Goal: Task Accomplishment & Management: Manage account settings

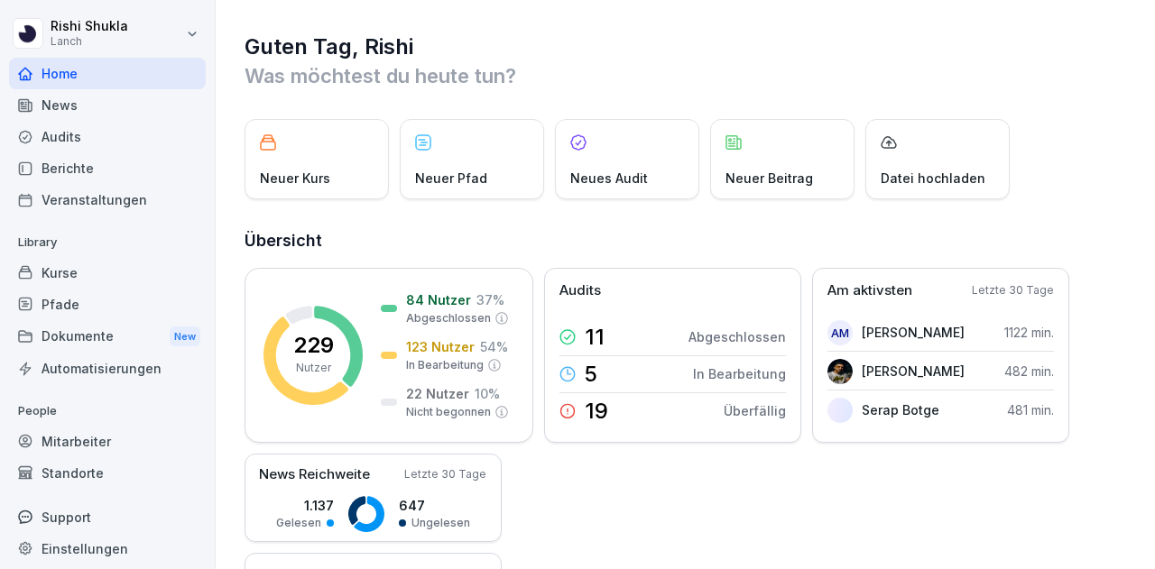
click at [90, 441] on div "Mitarbeiter" at bounding box center [107, 442] width 197 height 32
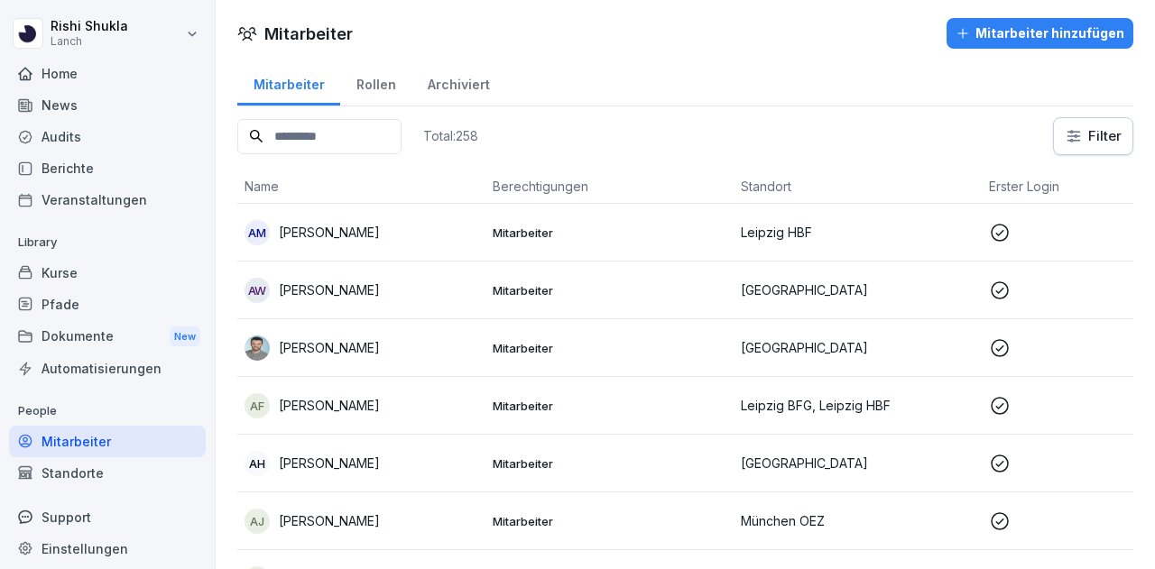
click at [1066, 151] on html "[PERSON_NAME] Lanch Home News Audits Berichte Veranstaltungen Library Kurse Pfa…" at bounding box center [577, 284] width 1155 height 569
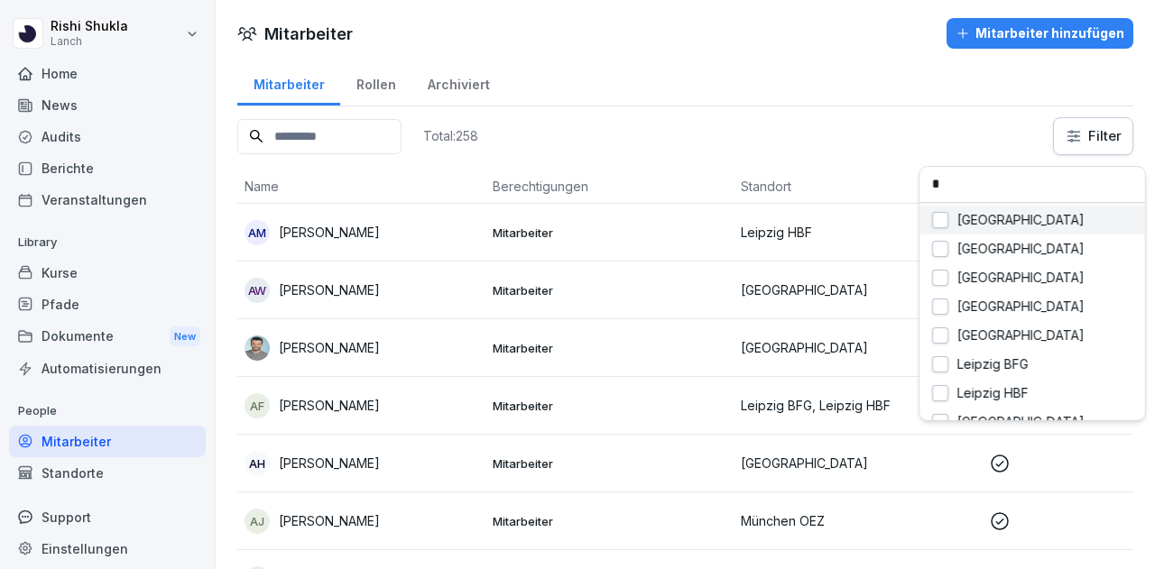
type input "**"
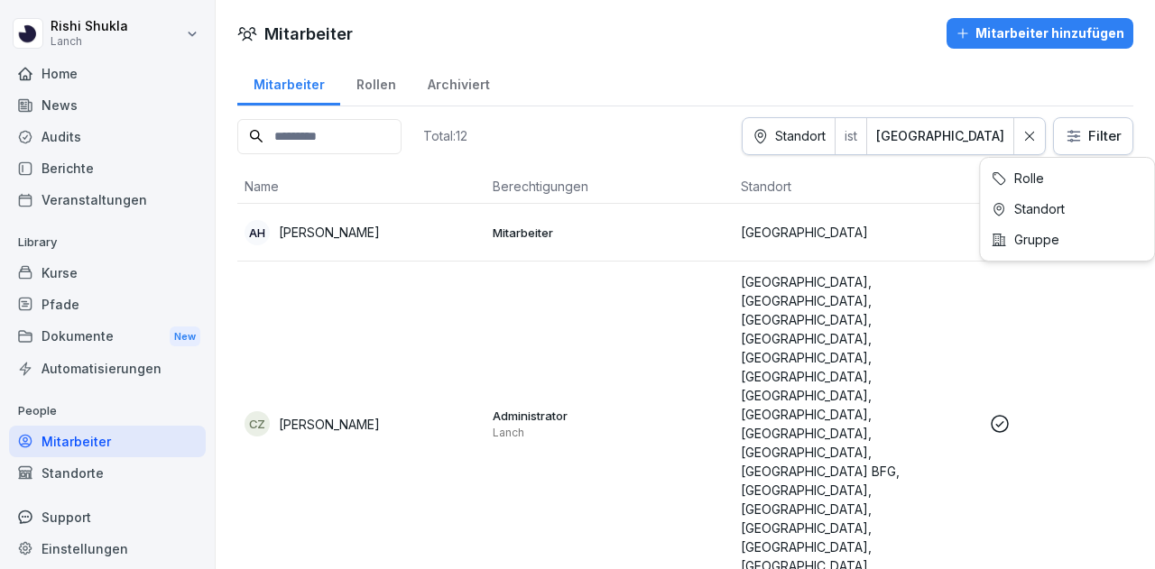
click at [1085, 137] on html "[PERSON_NAME] Lanch Home News Audits Berichte Veranstaltungen Library Kurse Pfa…" at bounding box center [577, 284] width 1155 height 569
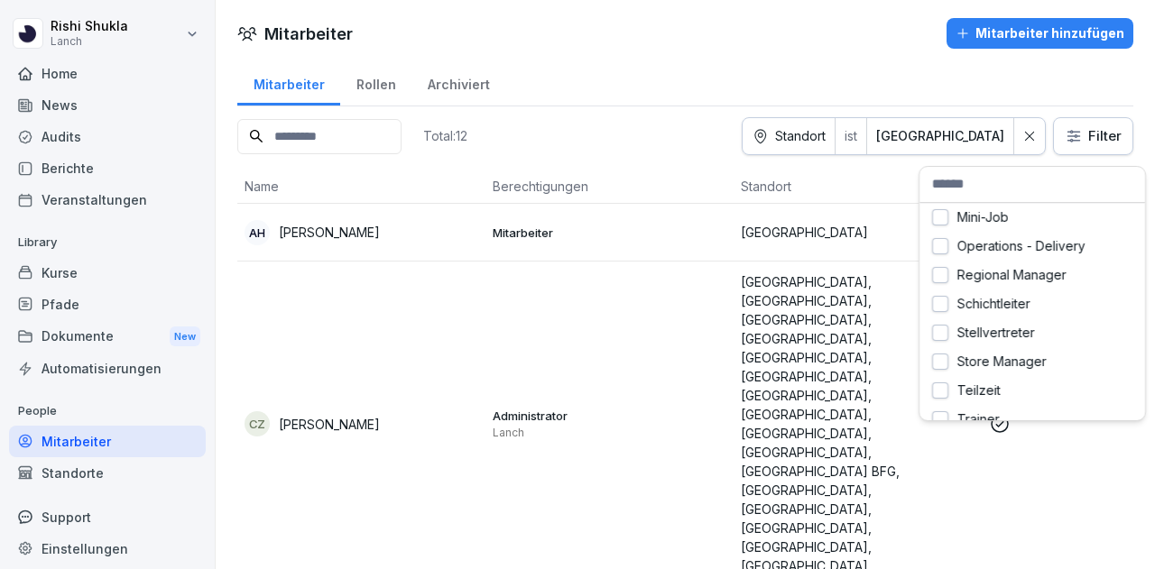
scroll to position [161, 0]
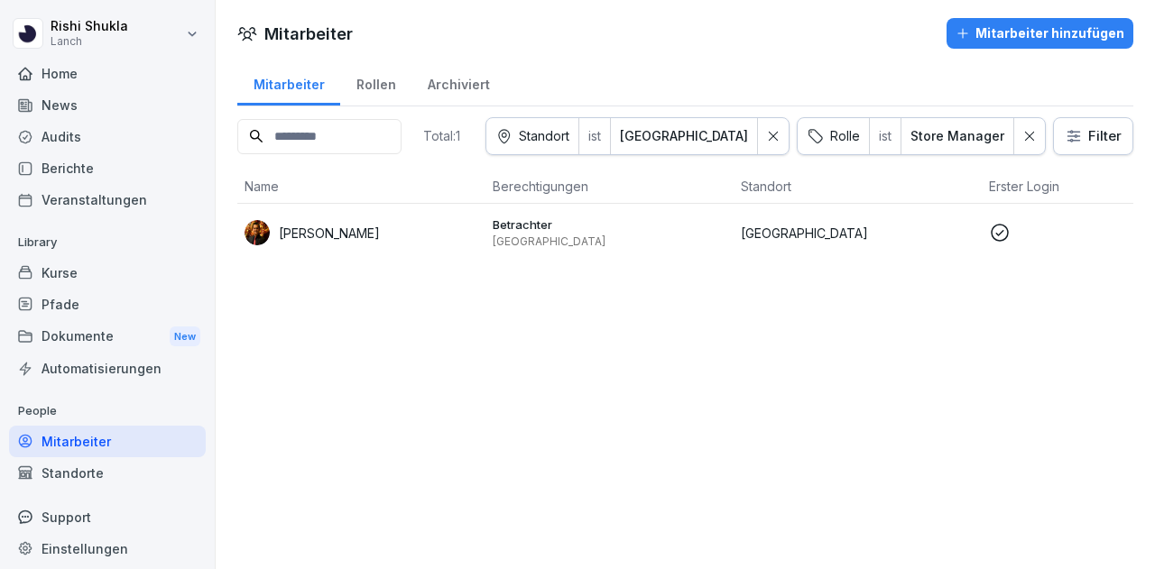
click at [617, 232] on div "Betrachter Bremen" at bounding box center [610, 233] width 234 height 32
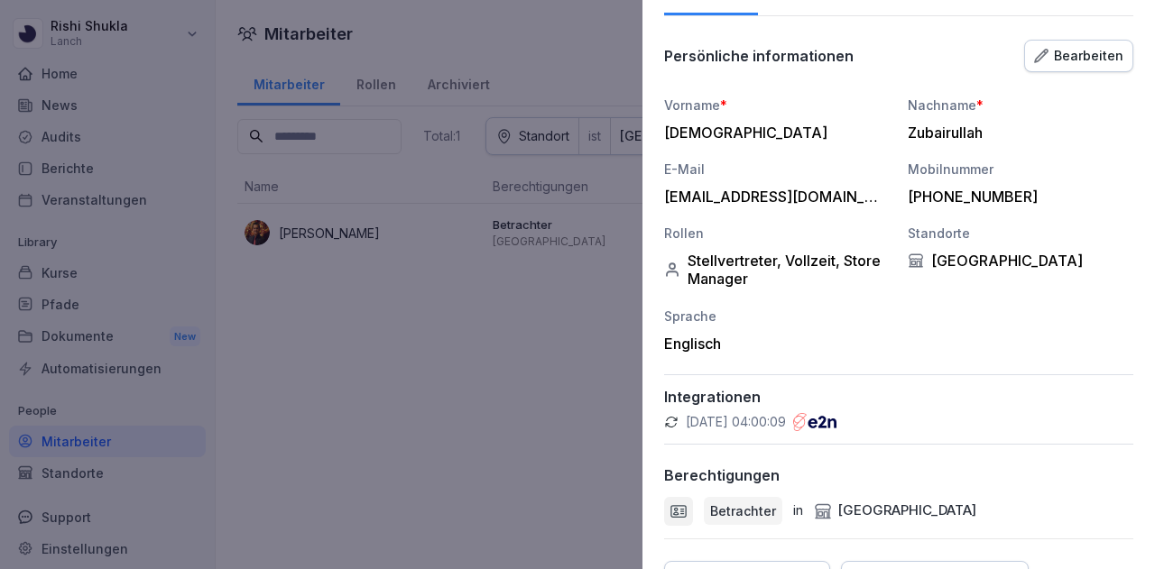
scroll to position [135, 0]
drag, startPoint x: 1059, startPoint y: 199, endPoint x: 899, endPoint y: 170, distance: 162.3
click at [899, 170] on div "Vorname * [PERSON_NAME] * Zubairullah E-Mail [EMAIL_ADDRESS][DOMAIN_NAME] Mobil…" at bounding box center [898, 223] width 469 height 257
copy div "Mobilnummer [PHONE_NUMBER]"
click at [698, 125] on div "[DEMOGRAPHIC_DATA]" at bounding box center [772, 132] width 217 height 18
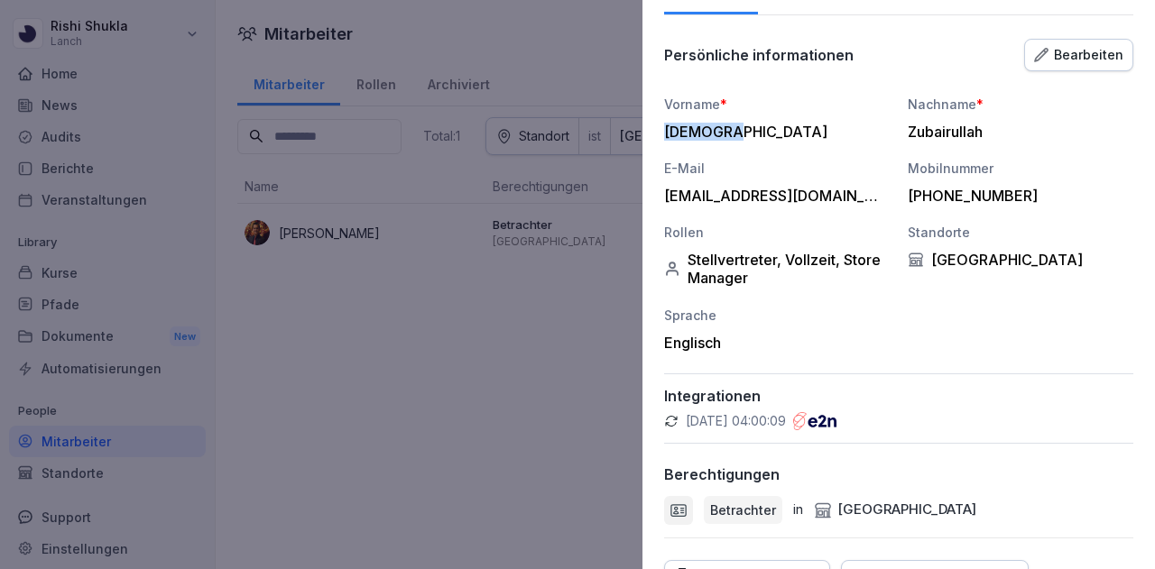
click at [698, 125] on div "[DEMOGRAPHIC_DATA]" at bounding box center [772, 132] width 217 height 18
copy div "[DEMOGRAPHIC_DATA]"
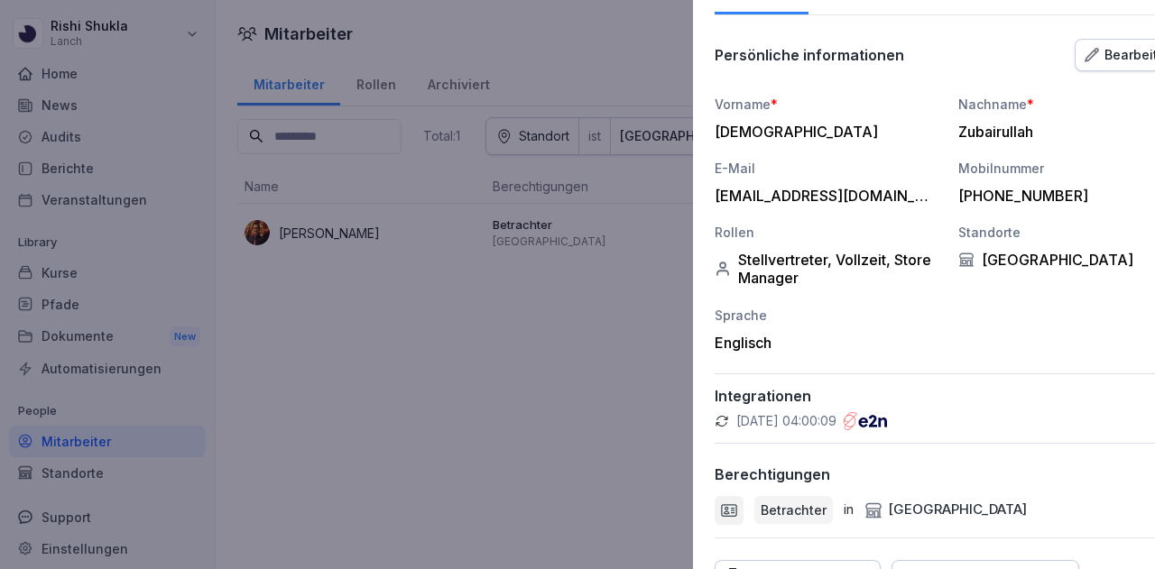
click at [382, 191] on div at bounding box center [577, 284] width 1155 height 569
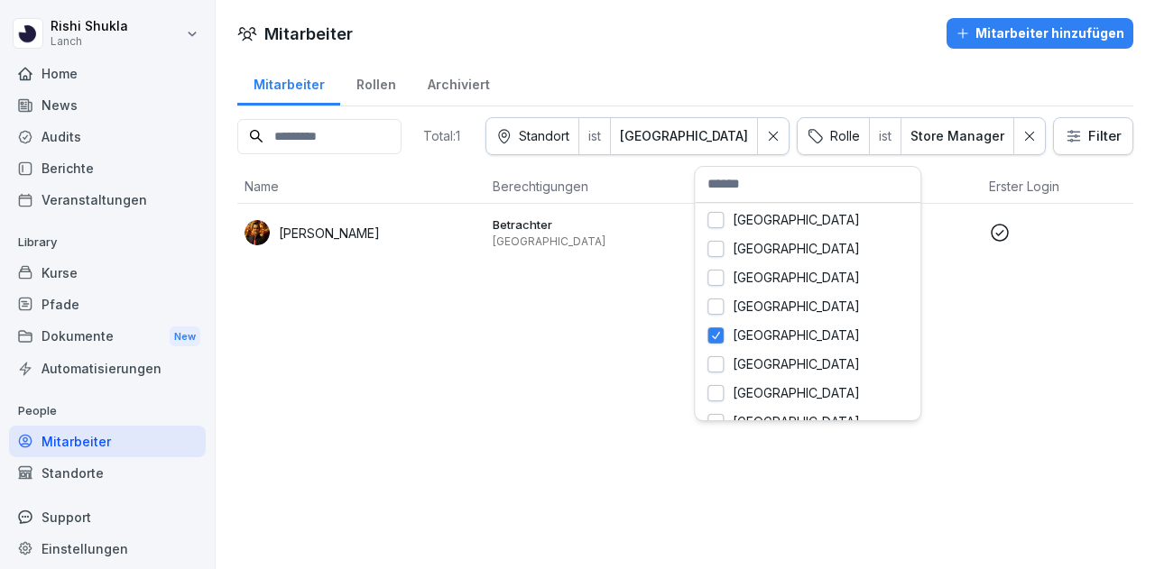
click at [732, 134] on html "[PERSON_NAME] Lanch Home News Audits Berichte Veranstaltungen Library Kurse Pfa…" at bounding box center [577, 284] width 1155 height 569
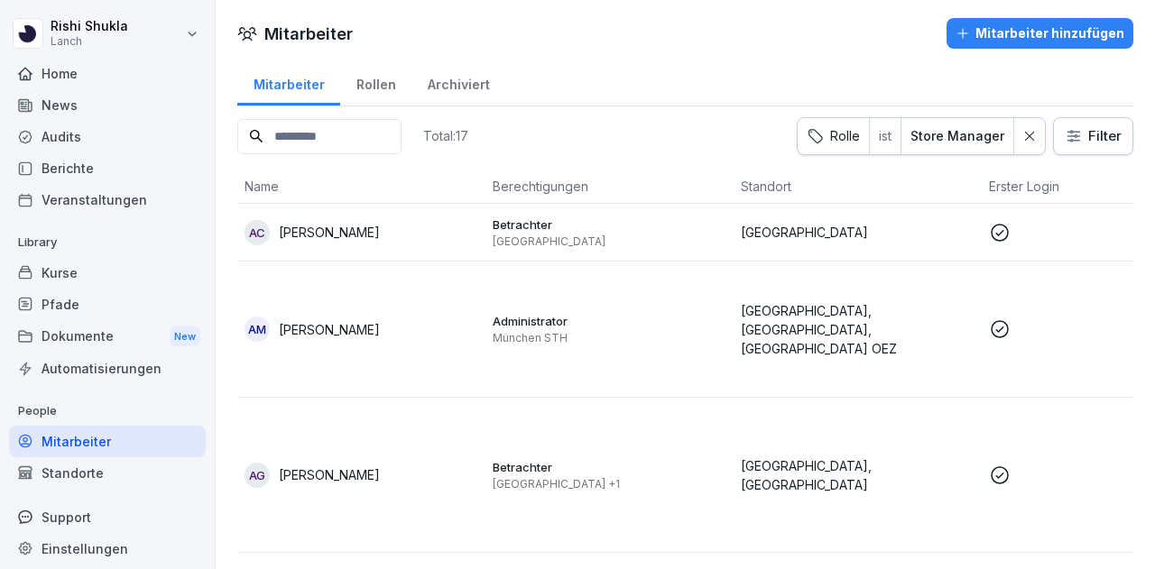
click at [834, 134] on div "Rolle ist Store Manager" at bounding box center [921, 136] width 249 height 38
click at [1069, 152] on html "[PERSON_NAME] Lanch Home News Audits Berichte Veranstaltungen Library Kurse Pfa…" at bounding box center [577, 284] width 1155 height 569
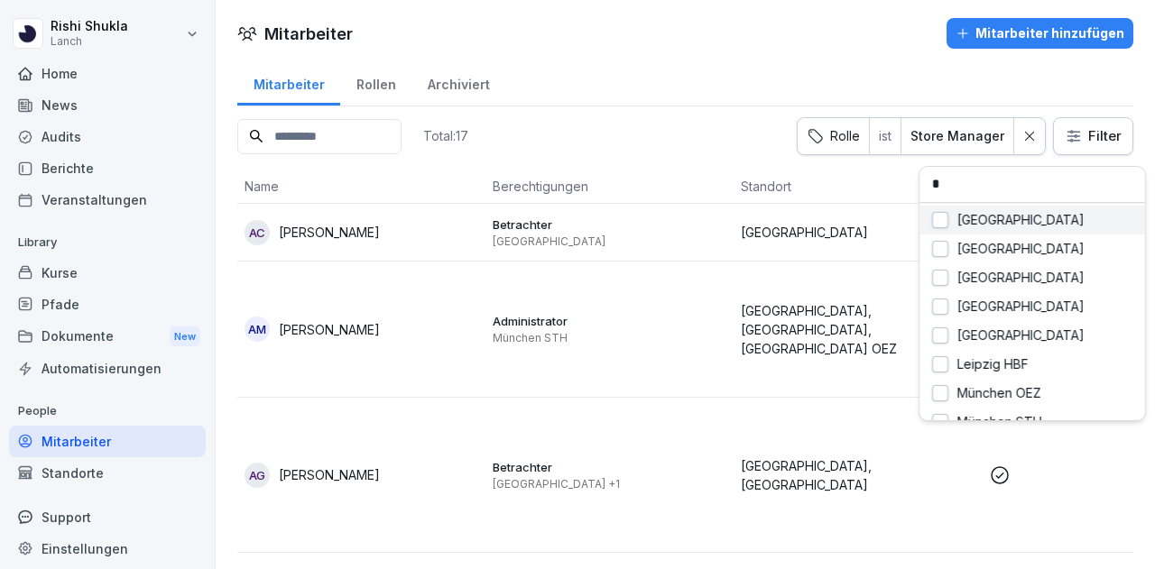
type input "**"
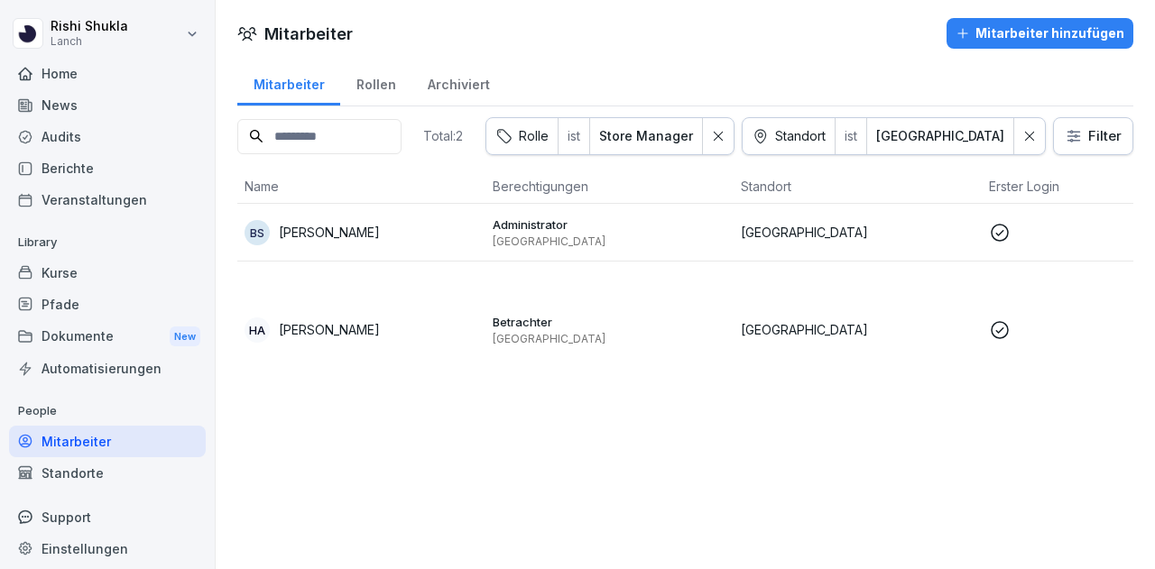
click at [585, 319] on p "Betrachter" at bounding box center [610, 322] width 234 height 16
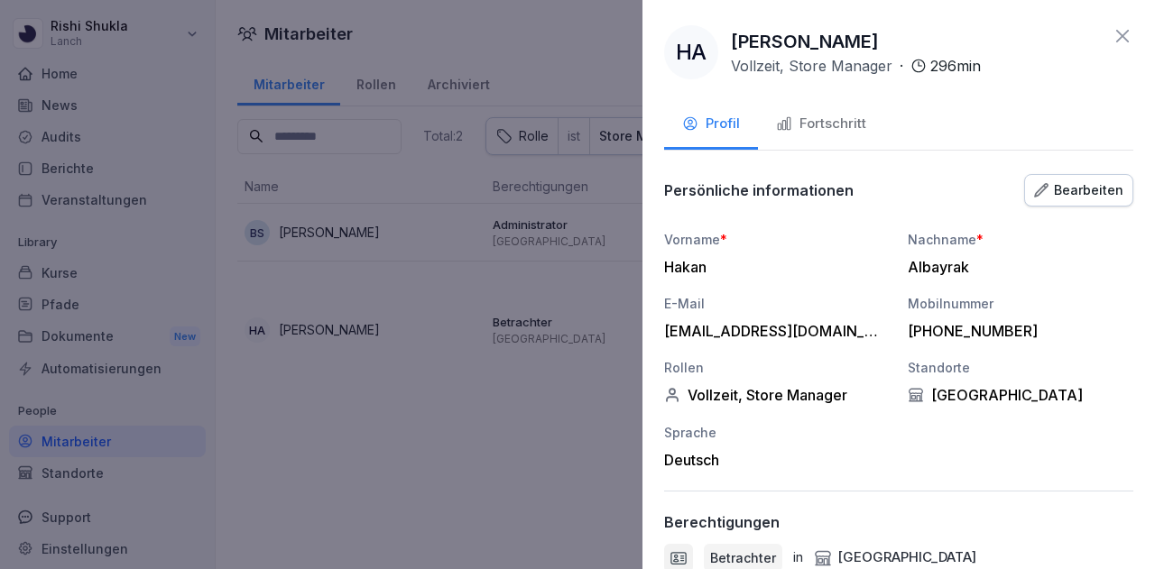
click at [778, 50] on p "[PERSON_NAME]" at bounding box center [805, 41] width 148 height 27
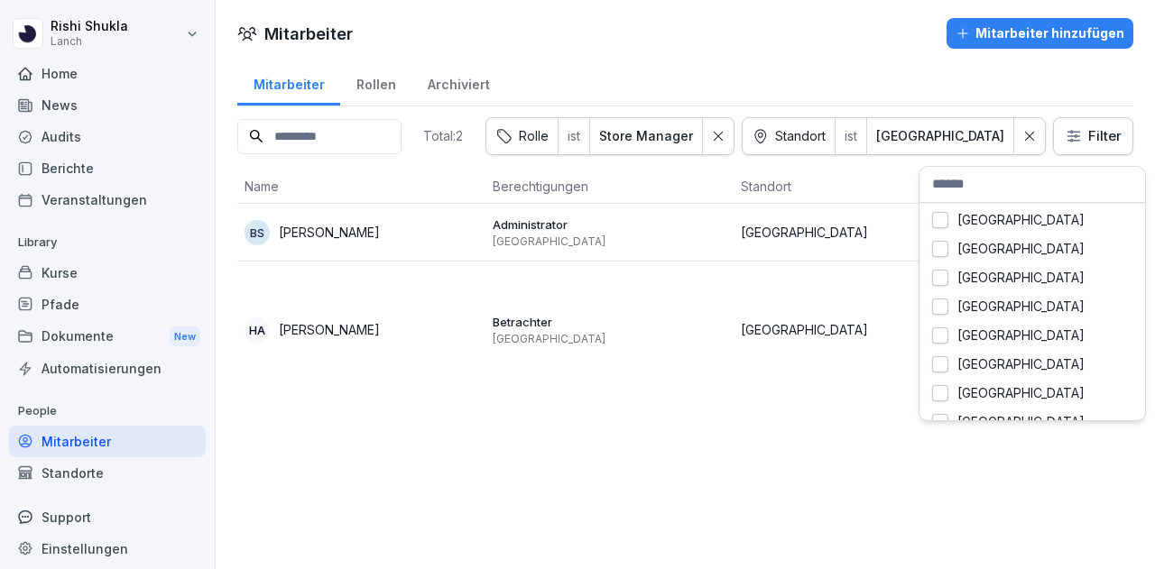
click at [969, 130] on html "[PERSON_NAME] Lanch Home News Audits Berichte Veranstaltungen Library Kurse Pfa…" at bounding box center [577, 284] width 1155 height 569
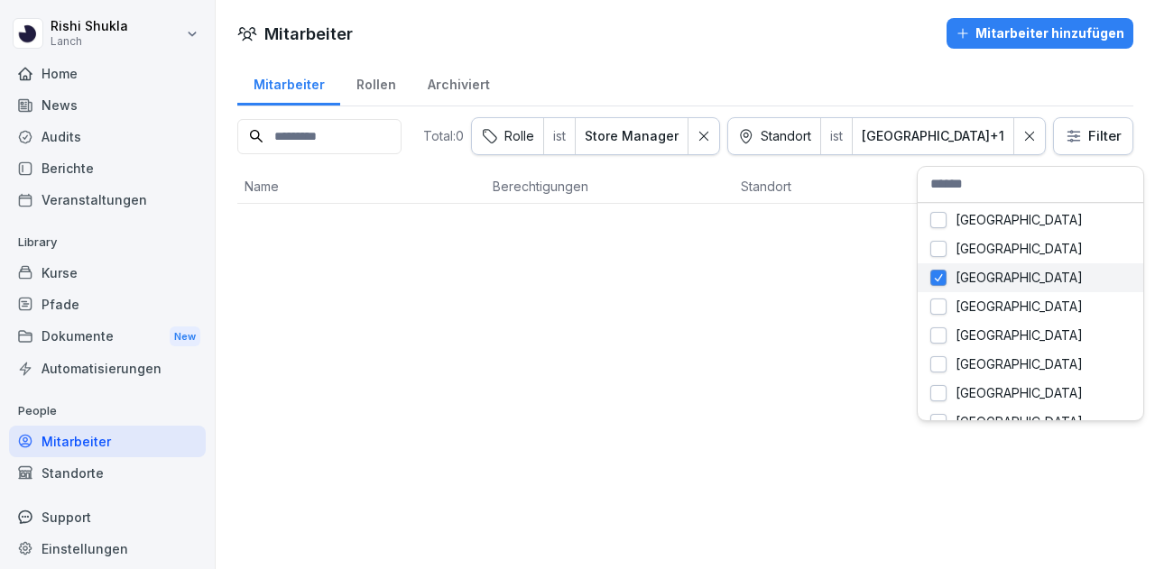
click at [942, 273] on button "button" at bounding box center [938, 278] width 16 height 16
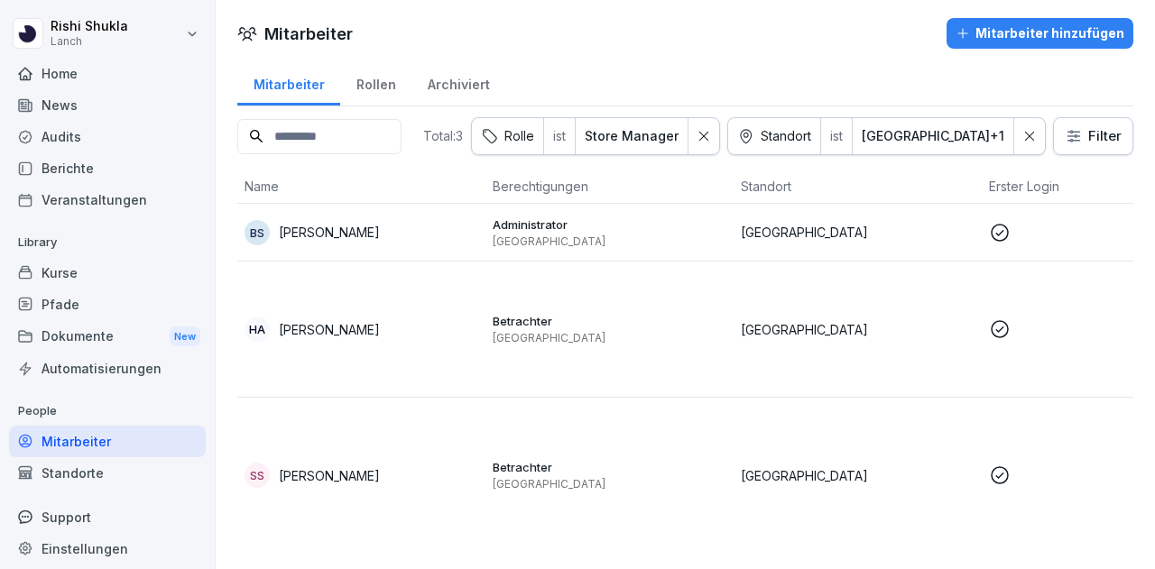
click at [670, 24] on html "[PERSON_NAME] Lanch Home News Audits Berichte Veranstaltungen Library Kurse Pfa…" at bounding box center [577, 284] width 1155 height 569
click at [645, 217] on p "Administrator" at bounding box center [610, 225] width 234 height 16
click at [472, 463] on div "SS [PERSON_NAME]" at bounding box center [361, 475] width 234 height 25
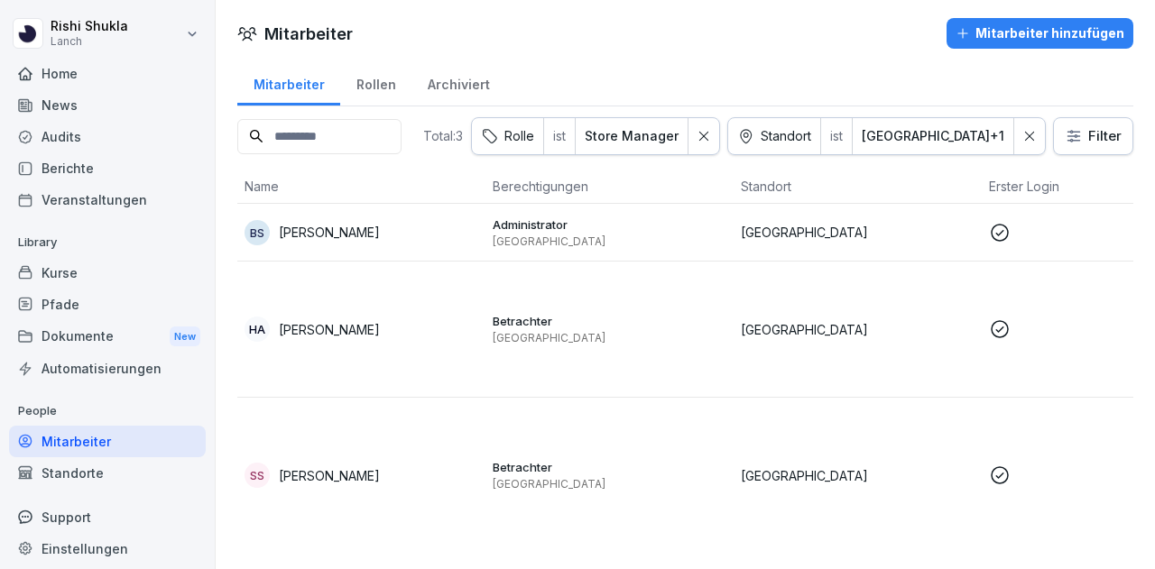
scroll to position [7, 0]
